Goal: Task Accomplishment & Management: Complete application form

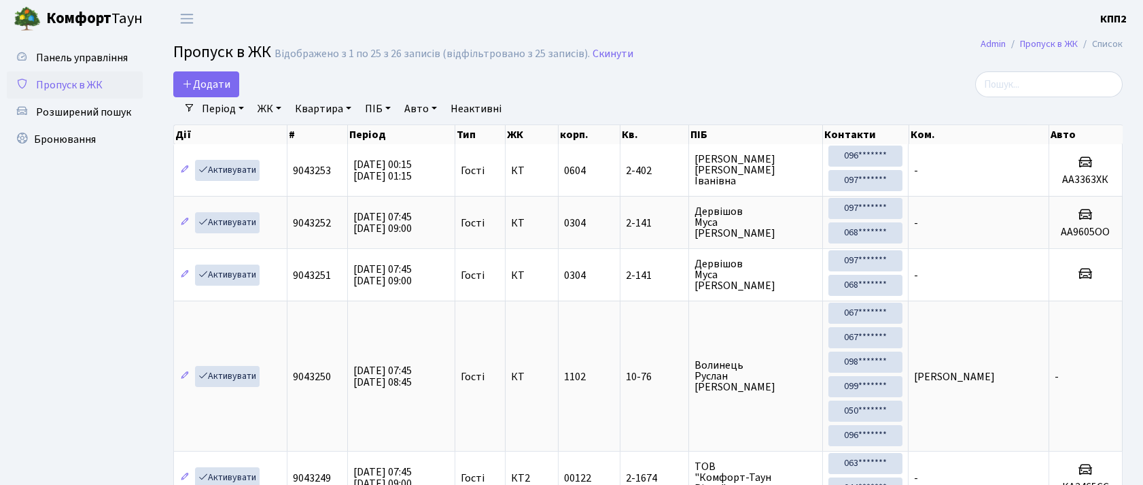
select select "25"
drag, startPoint x: 1099, startPoint y: 83, endPoint x: 1092, endPoint y: 88, distance: 8.3
click at [1097, 86] on input "search" at bounding box center [1050, 84] width 148 height 26
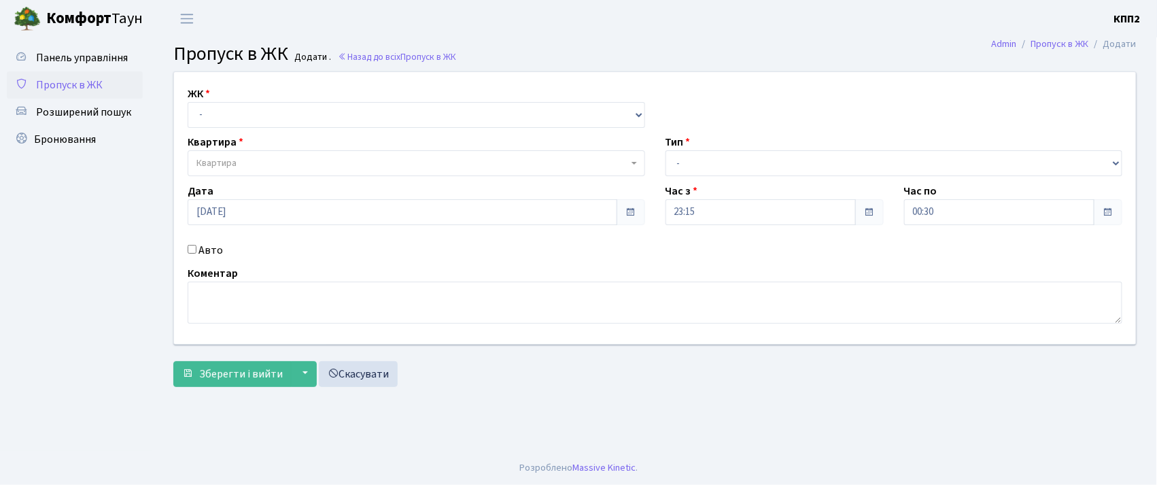
drag, startPoint x: 277, startPoint y: 1, endPoint x: 47, endPoint y: 252, distance: 340.6
click at [47, 252] on ul "Панель управління Пропуск в ЖК Розширений пошук Бронювання" at bounding box center [75, 244] width 136 height 400
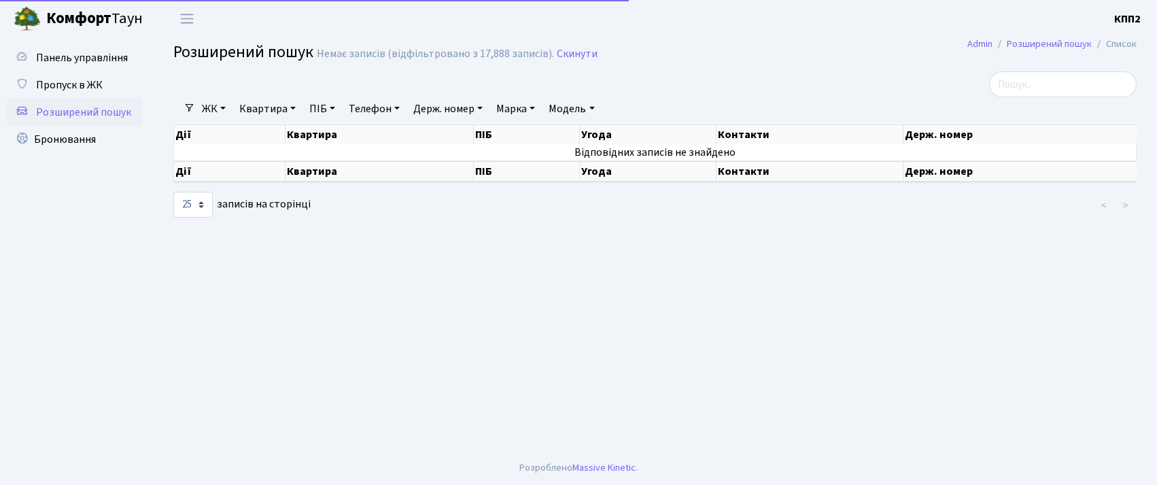
select select "25"
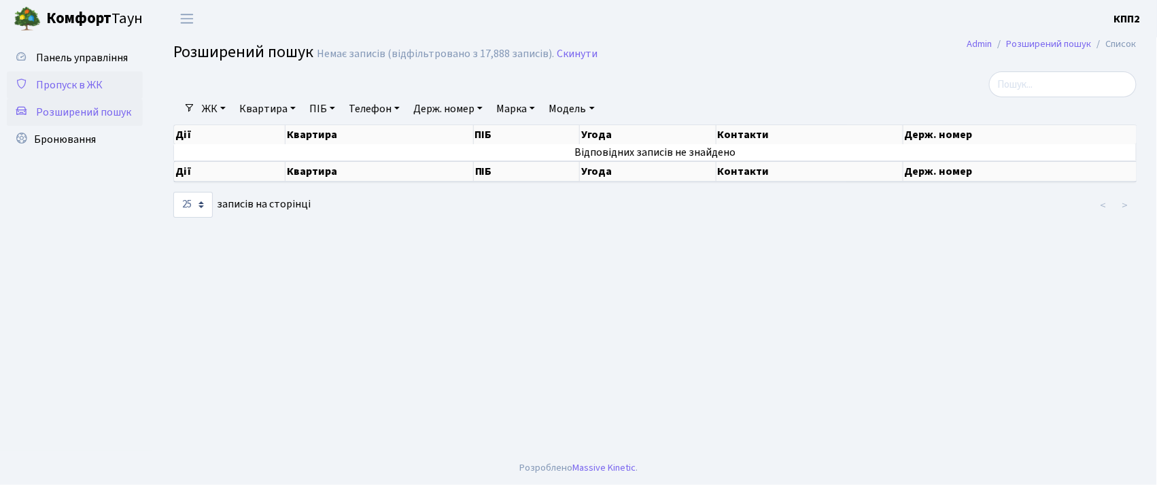
click at [63, 84] on span "Пропуск в ЖК" at bounding box center [69, 84] width 67 height 15
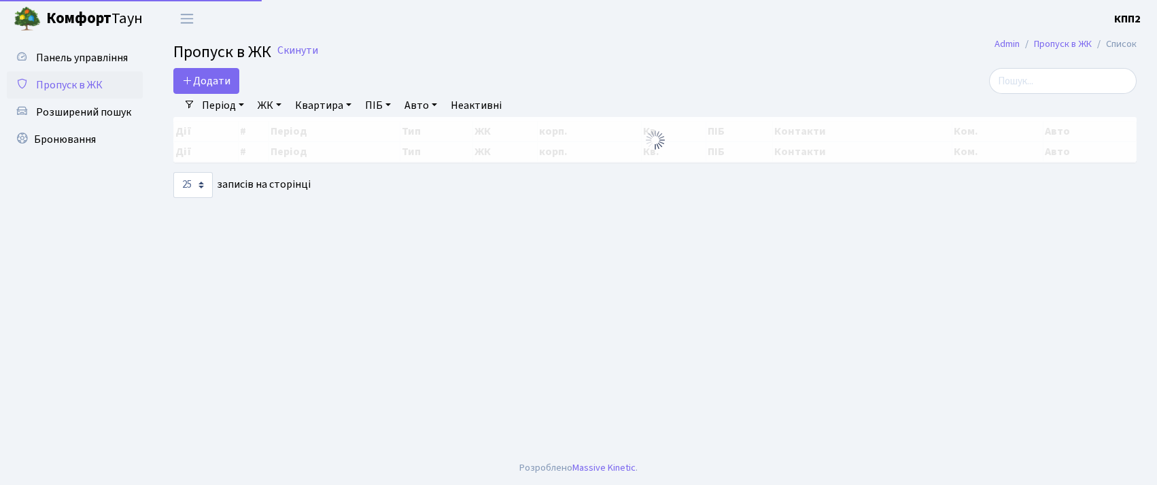
select select "25"
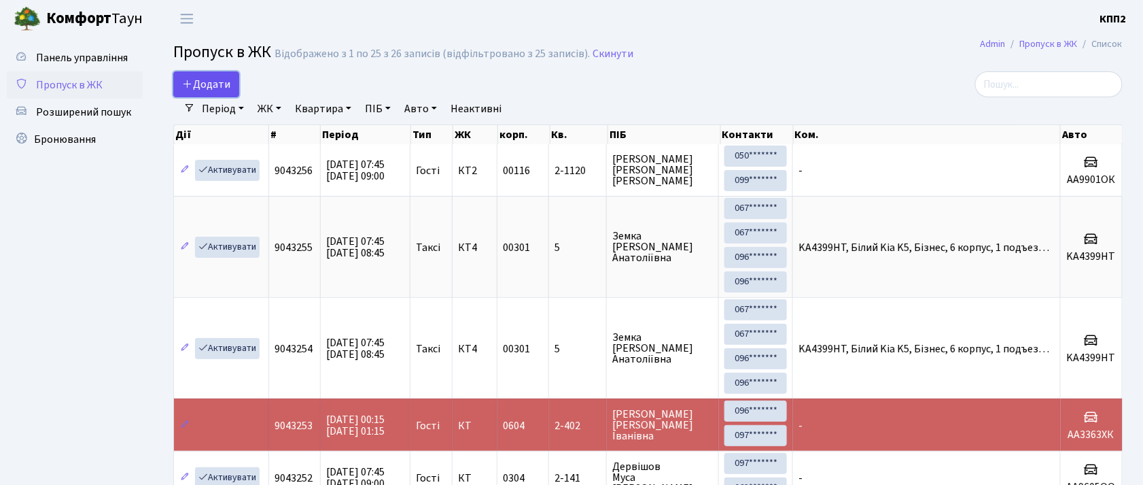
click at [216, 91] on span "Додати" at bounding box center [206, 84] width 48 height 15
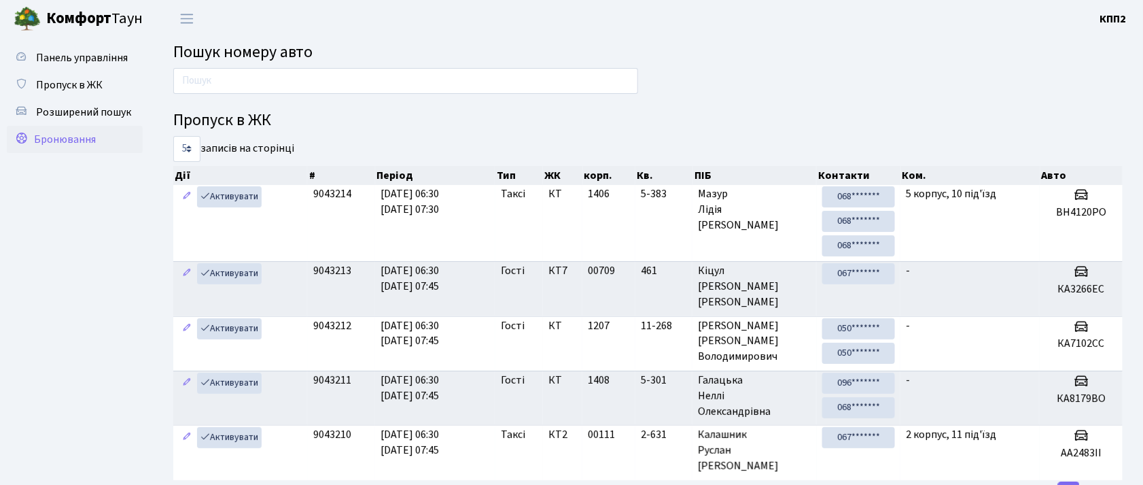
click at [87, 145] on span "Бронювання" at bounding box center [65, 139] width 62 height 15
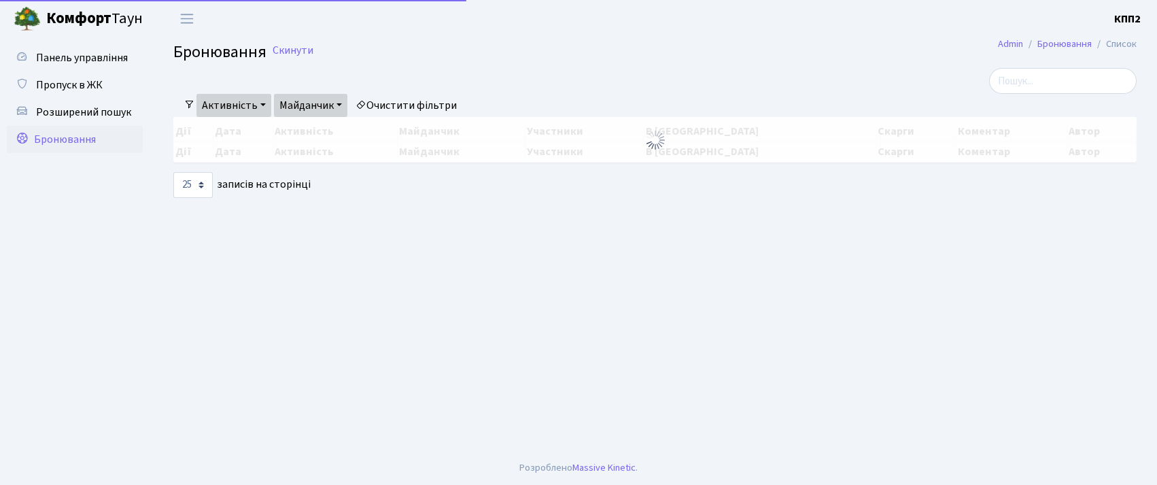
select select "25"
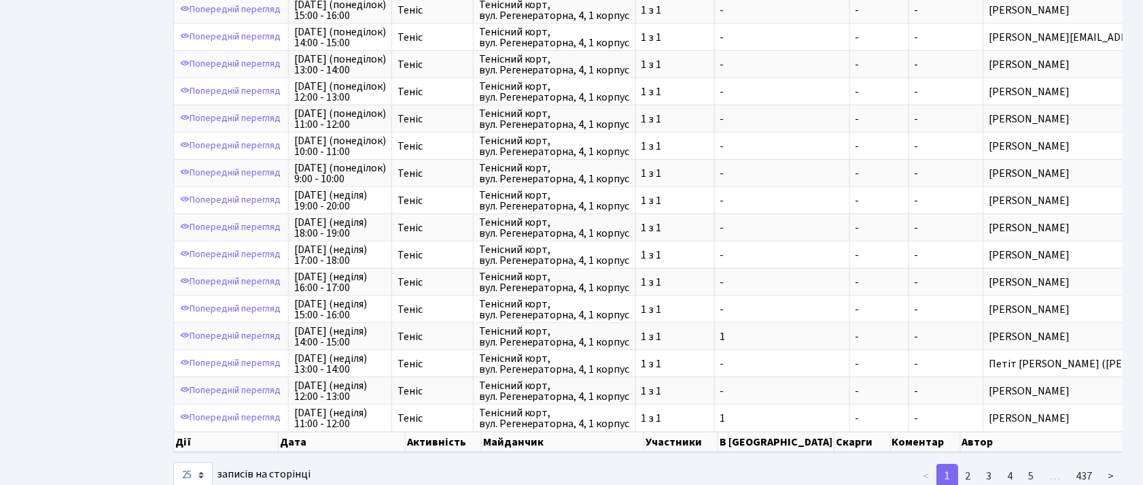
scroll to position [453, 0]
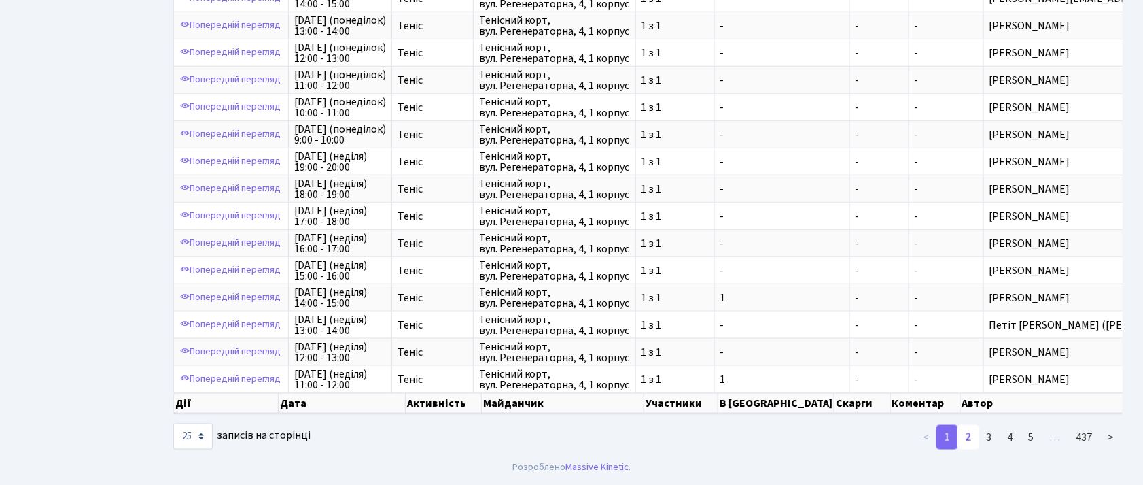
click at [969, 449] on link "2" at bounding box center [969, 437] width 22 height 24
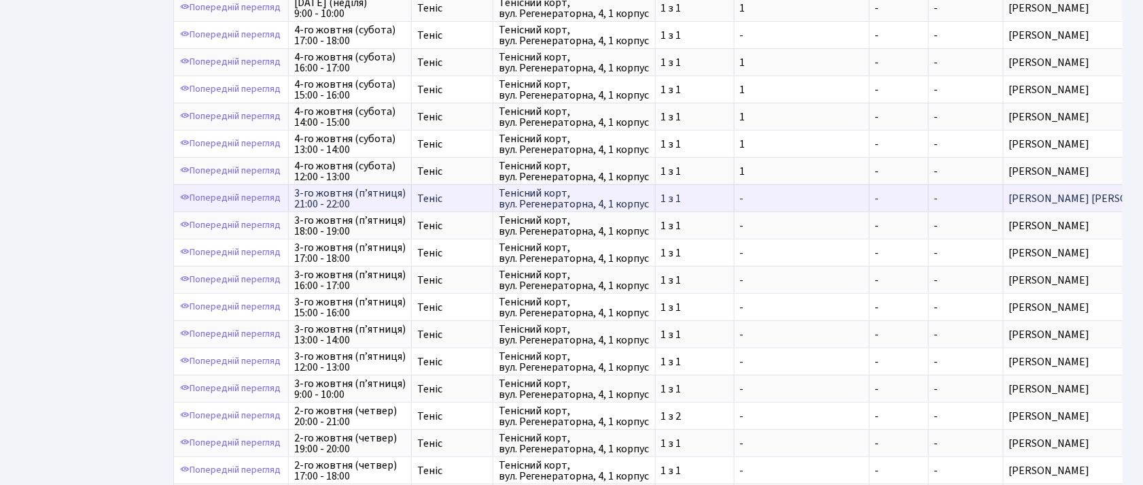
scroll to position [0, 0]
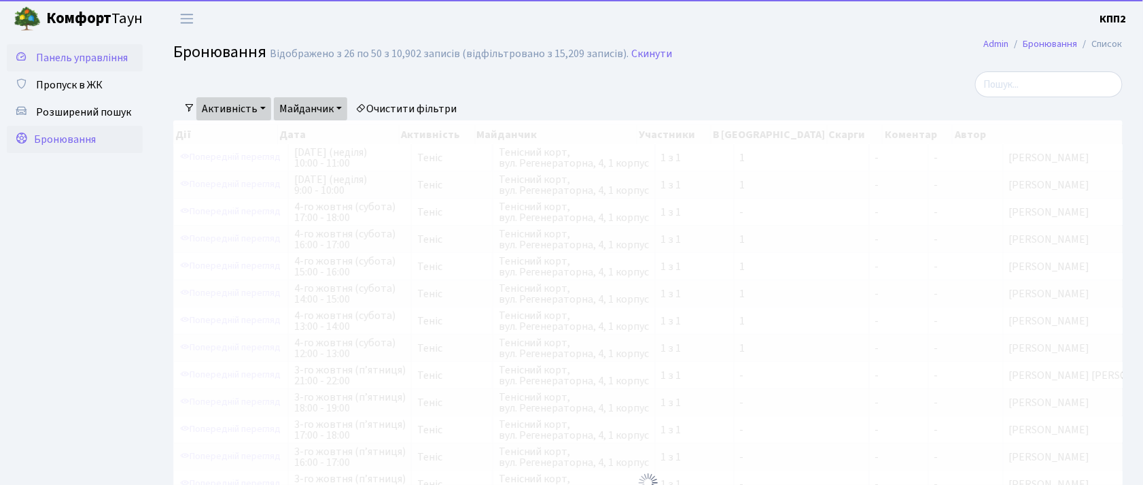
click at [65, 63] on span "Панель управління" at bounding box center [82, 57] width 92 height 15
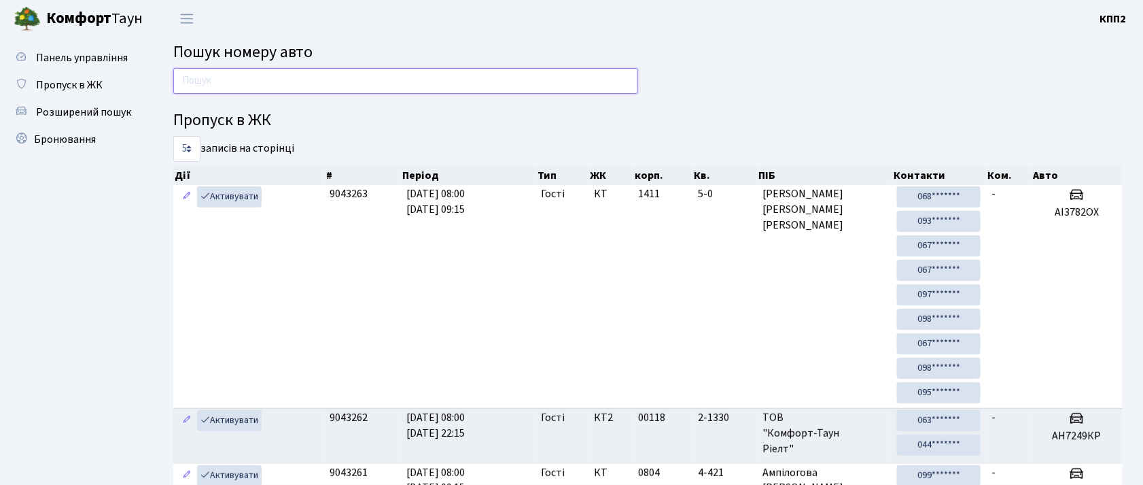
click at [196, 83] on input "text" at bounding box center [405, 81] width 465 height 26
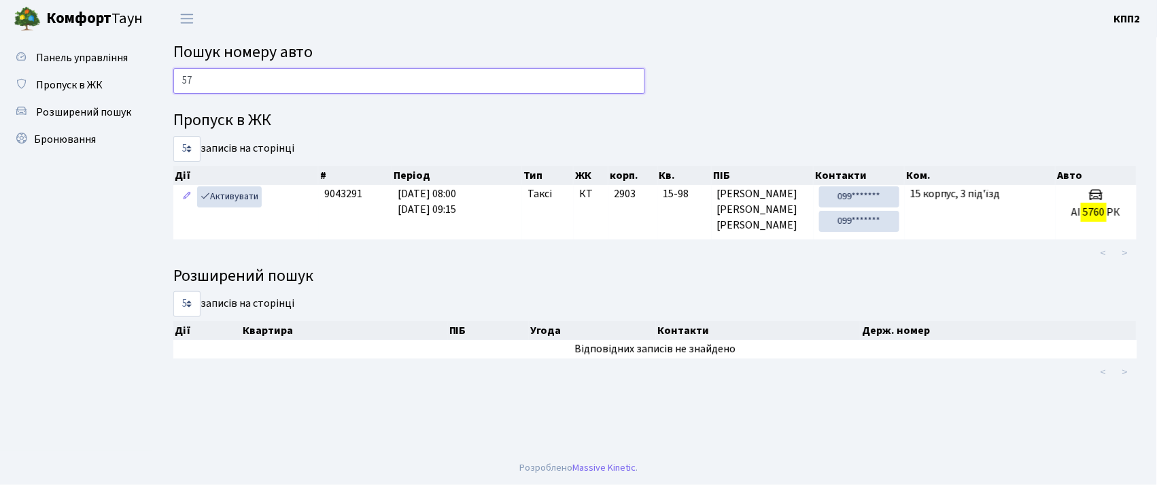
type input "5"
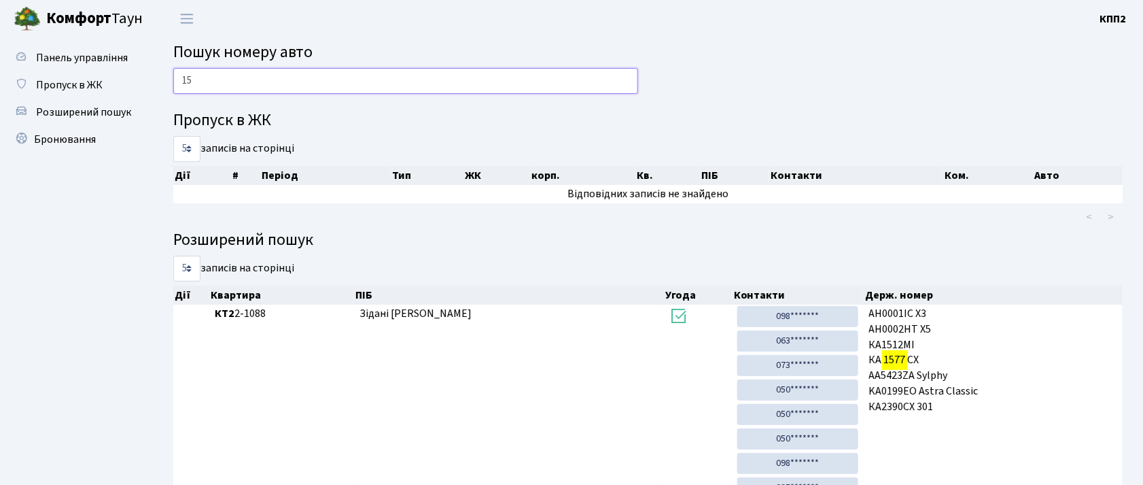
type input "1"
